Goal: Find contact information: Find contact information

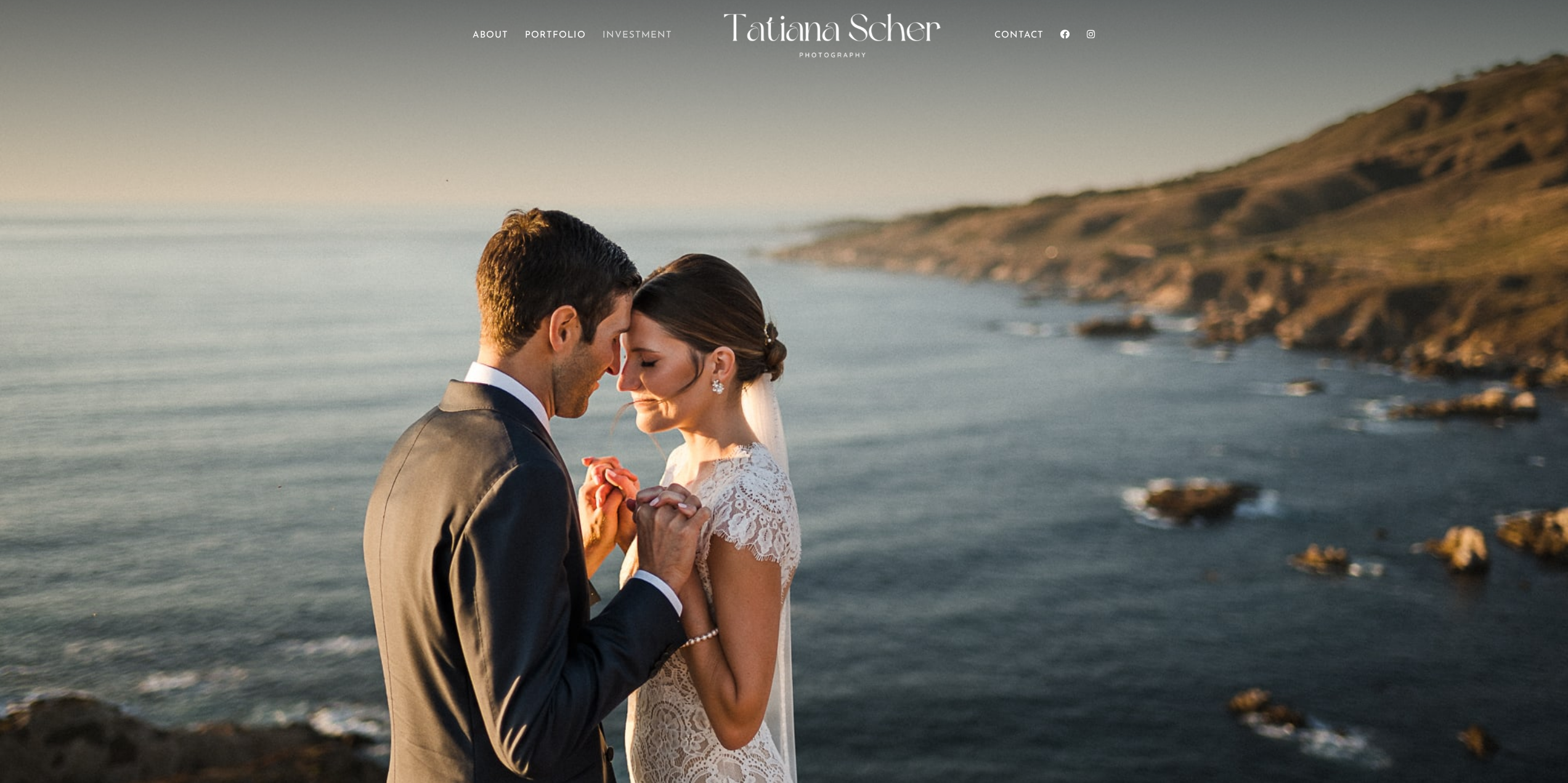
click at [648, 36] on link "Investment" at bounding box center [637, 49] width 70 height 34
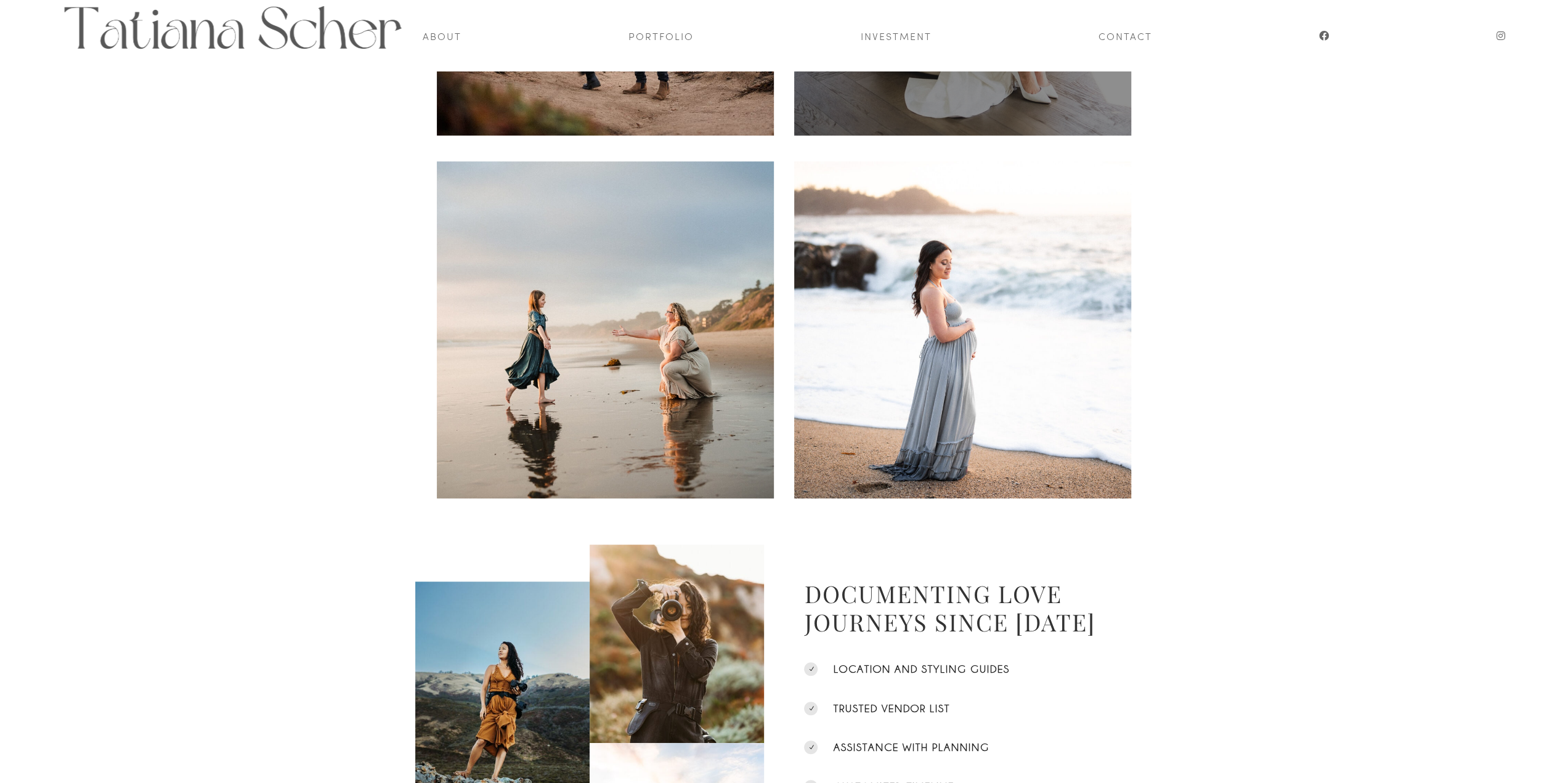
scroll to position [449, 0]
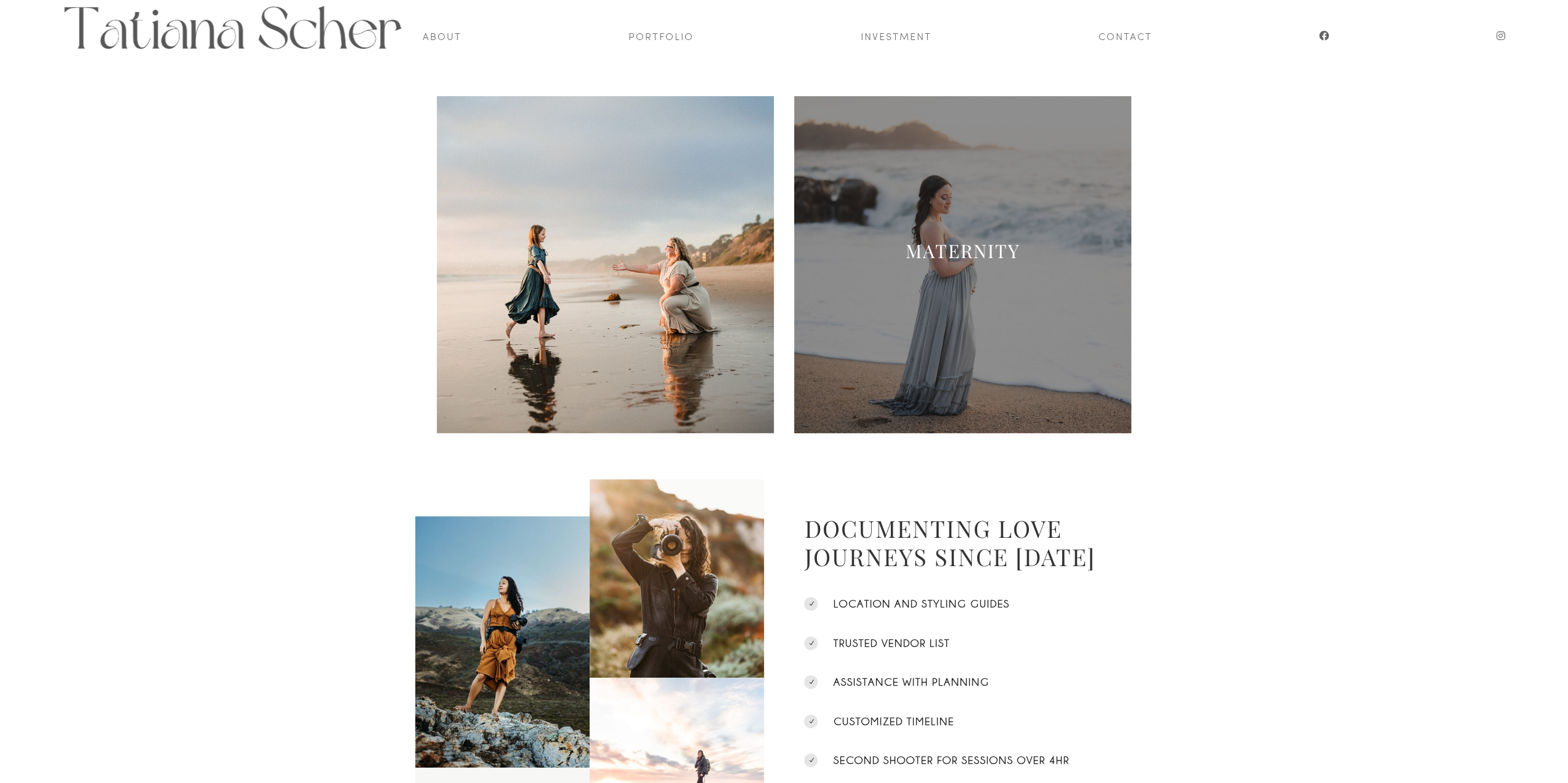
click at [890, 317] on span at bounding box center [962, 265] width 337 height 337
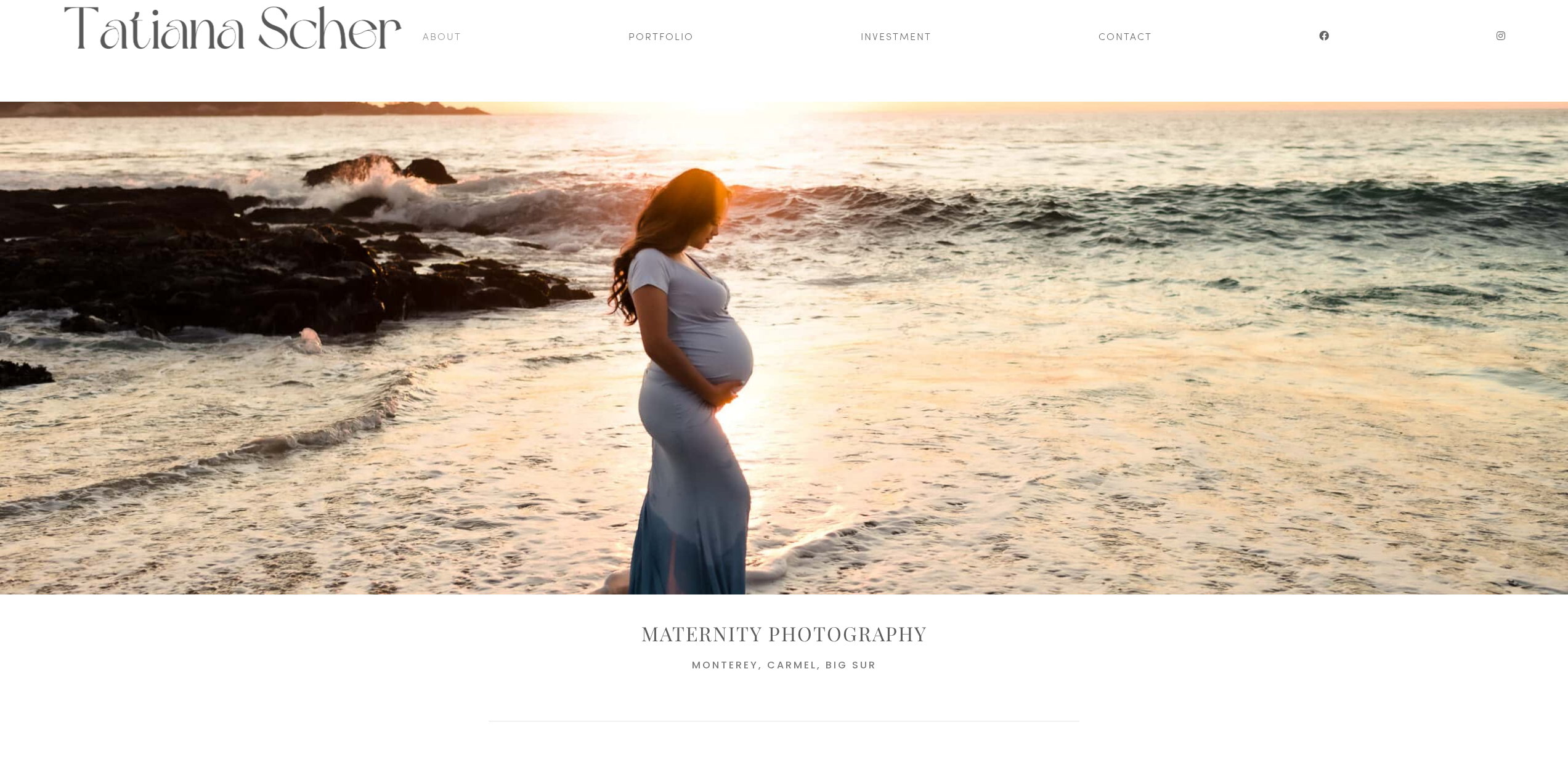
click at [444, 32] on link "About" at bounding box center [441, 35] width 39 height 71
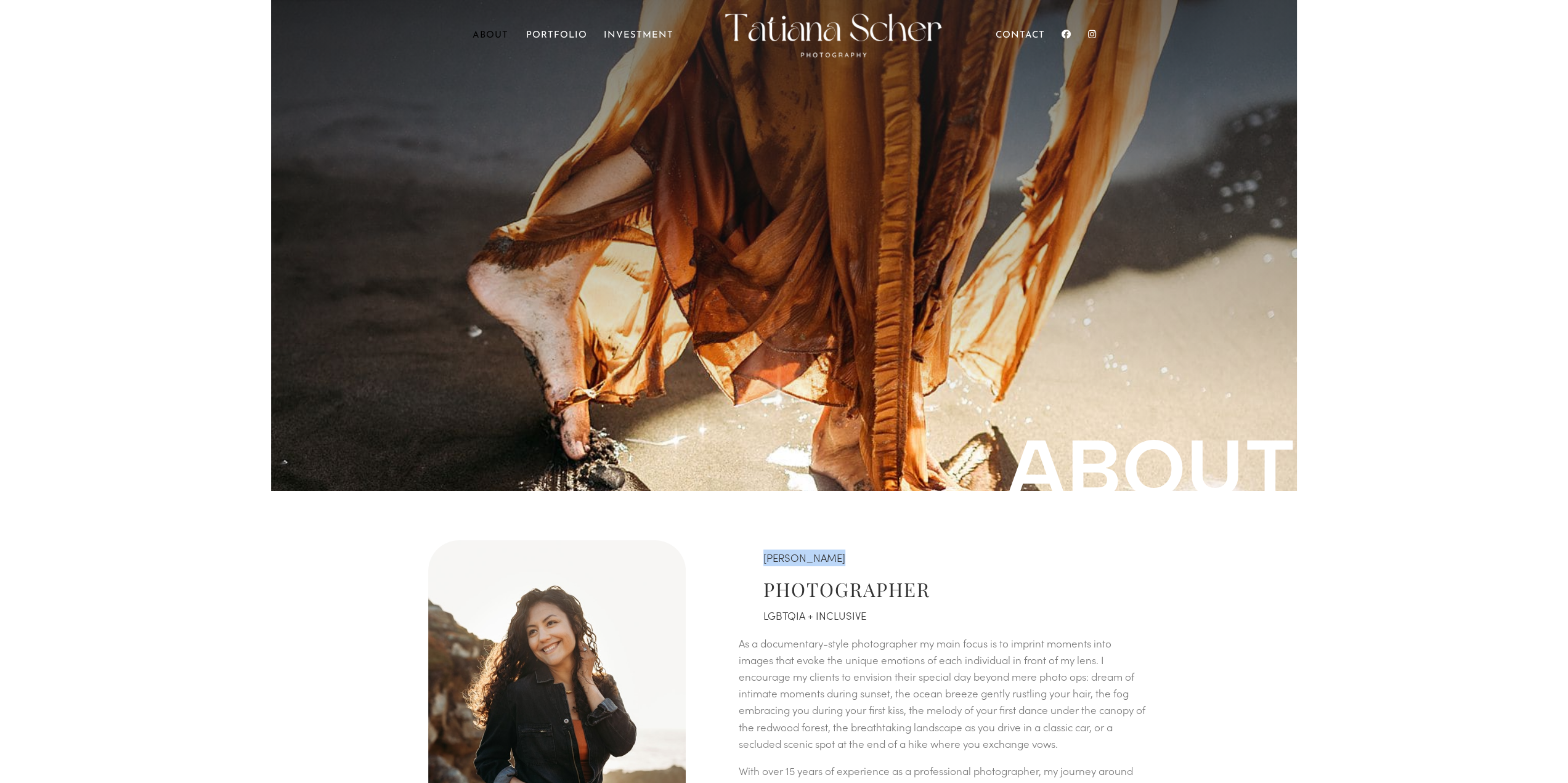
drag, startPoint x: 877, startPoint y: 548, endPoint x: 762, endPoint y: 550, distance: 115.0
click at [762, 550] on div "[PERSON_NAME] PHOTOGRAPHER LGBTQIA + INCLUSIVE As a documentary-style photograp…" at bounding box center [939, 740] width 427 height 400
copy span "[PERSON_NAME]"
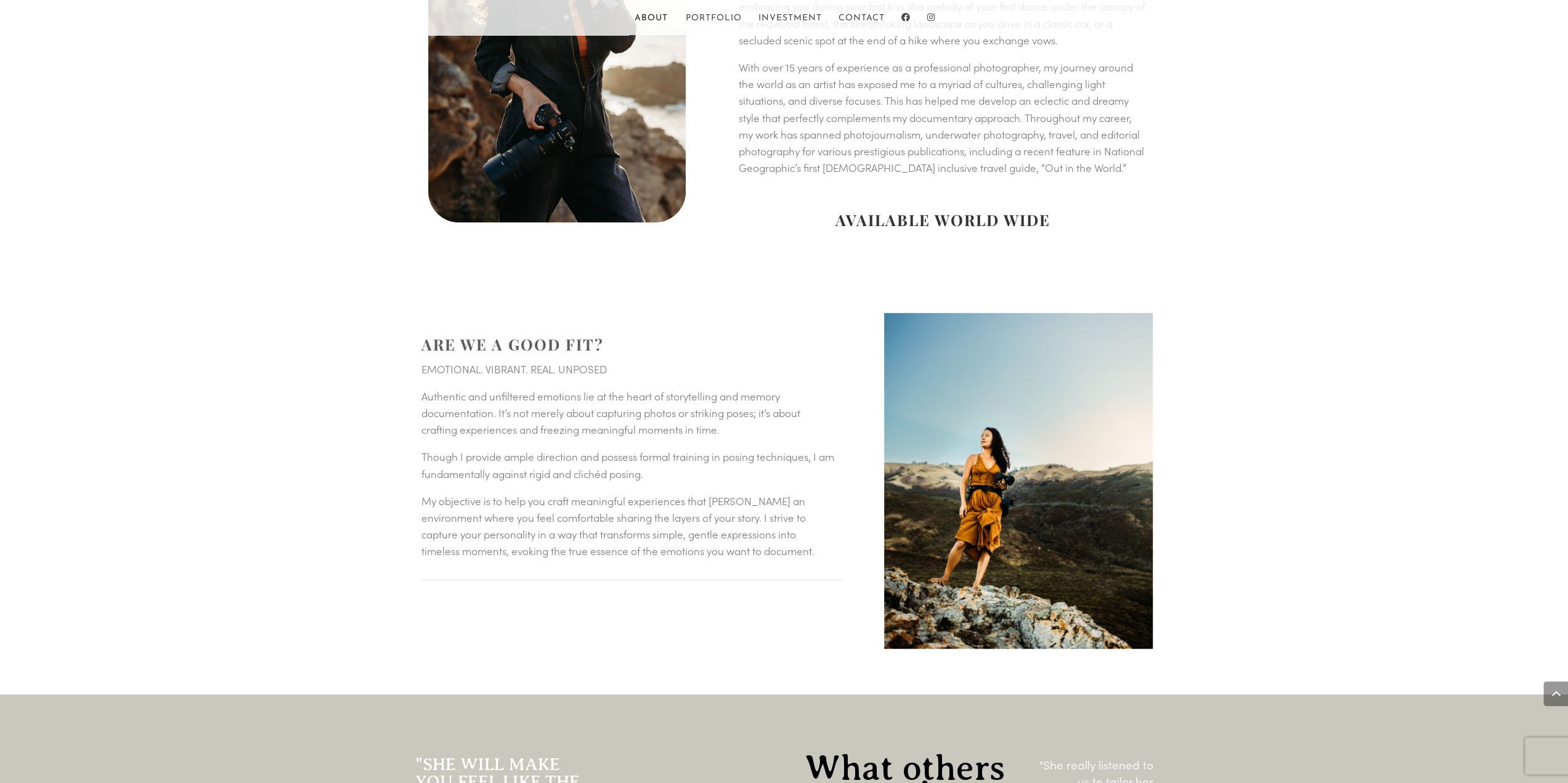
scroll to position [702, 0]
copy span "[PERSON_NAME]"
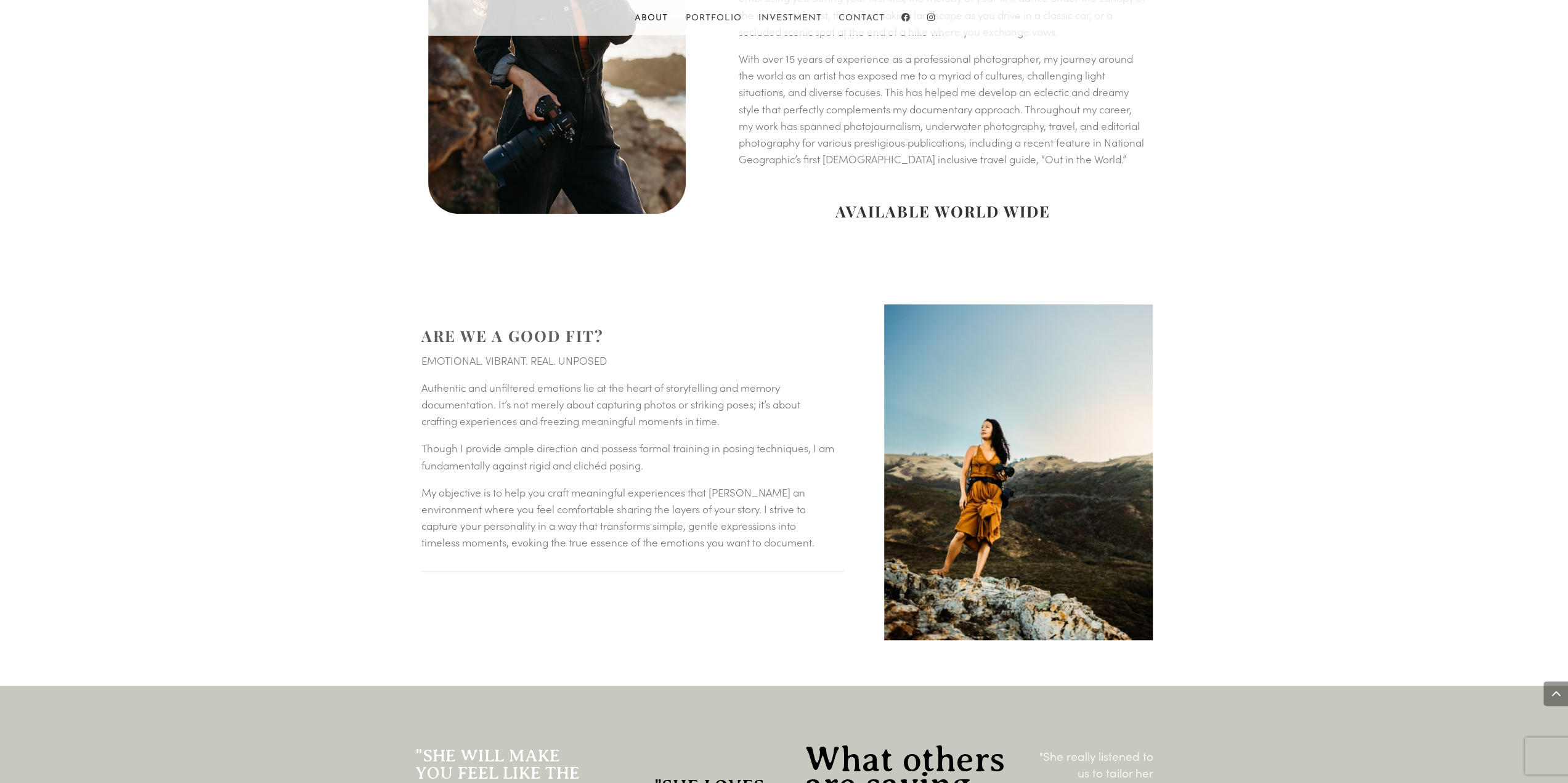
scroll to position [717, 0]
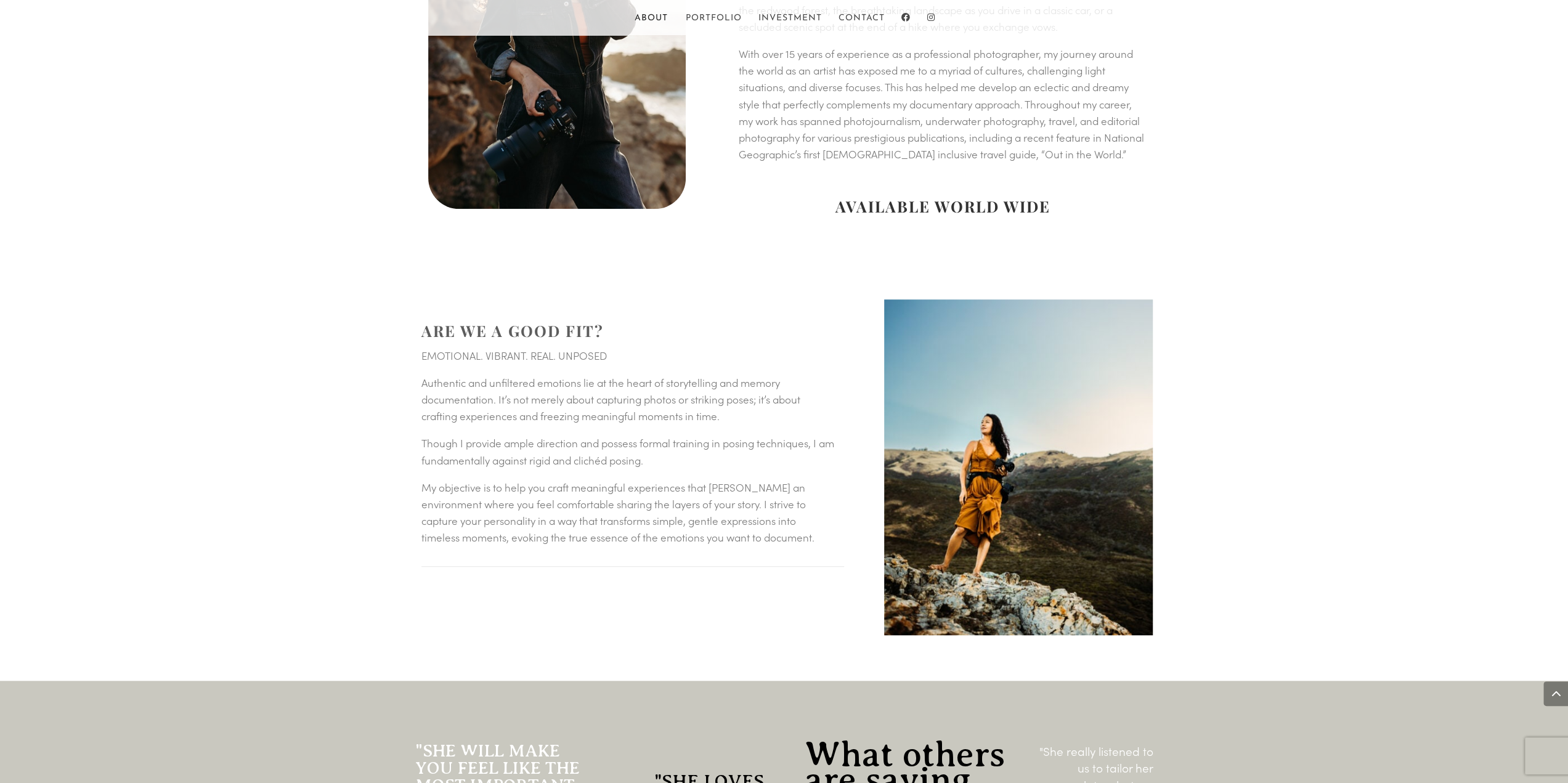
copy span "TATIANA SCHER"
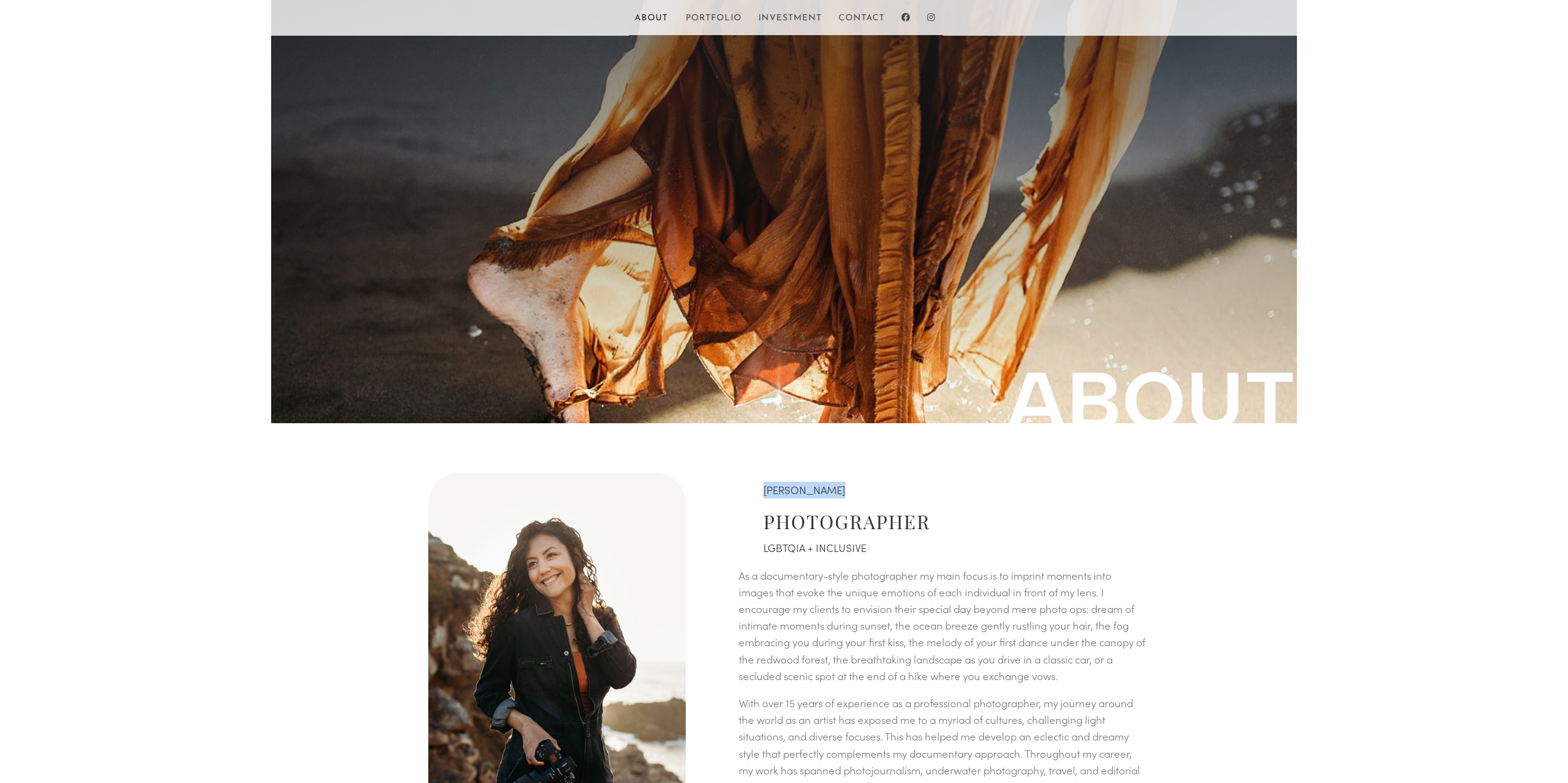
scroll to position [0, 0]
